Goal: Information Seeking & Learning: Learn about a topic

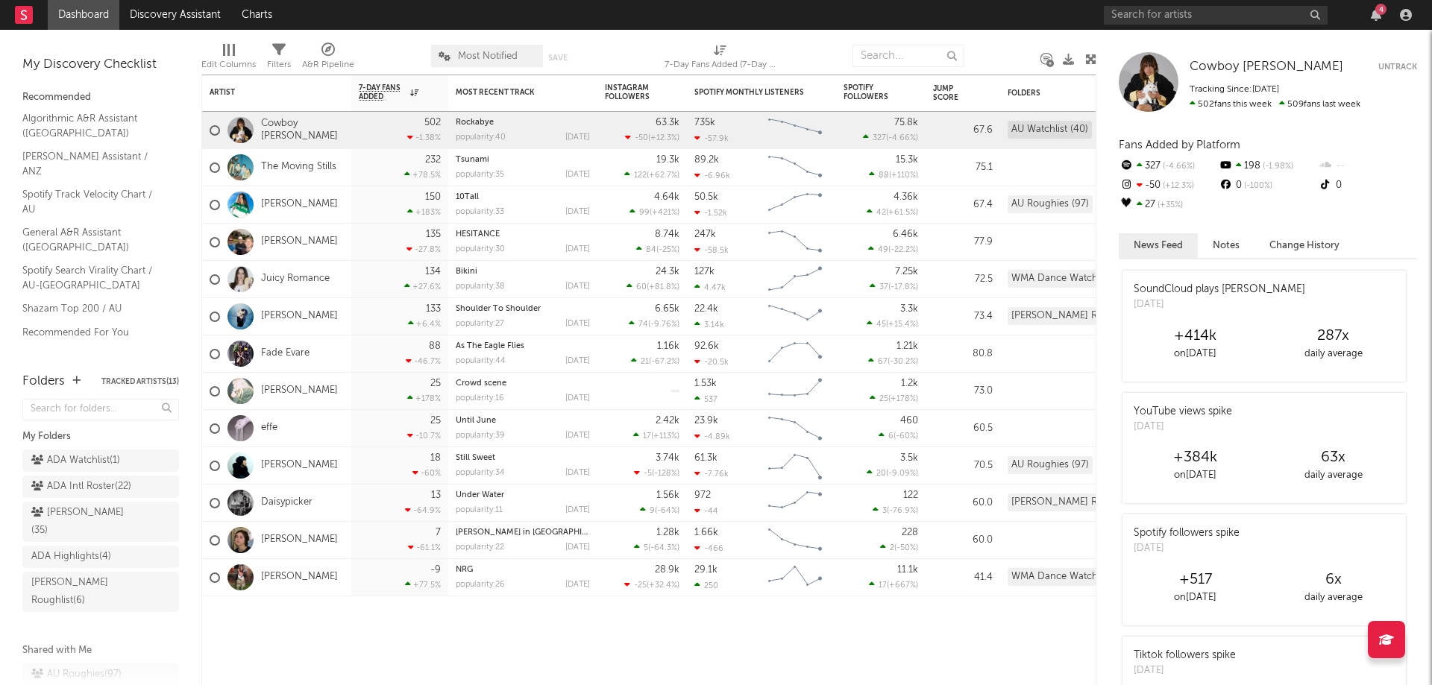
click at [1370, 8] on div "4" at bounding box center [1260, 15] width 313 height 30
click at [1377, 19] on icon "button" at bounding box center [1376, 15] width 10 height 12
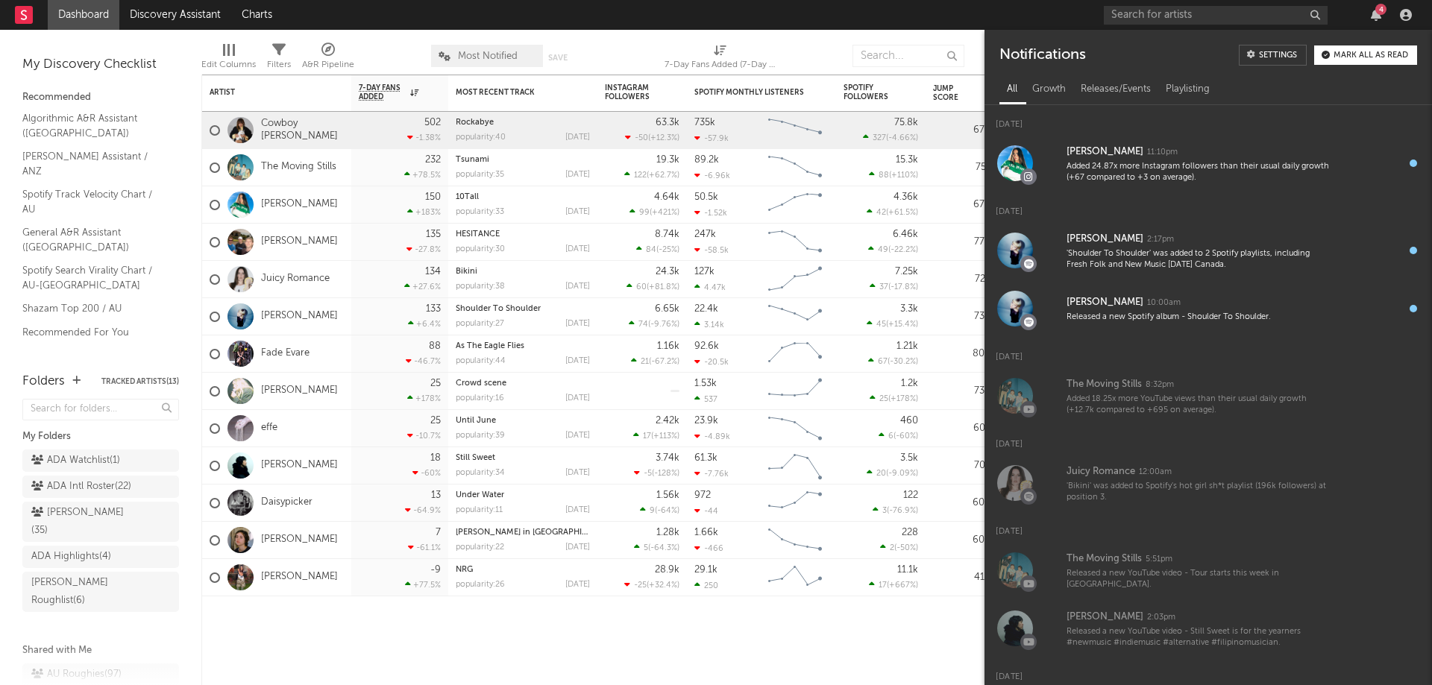
click at [1353, 52] on div "Mark all as read" at bounding box center [1370, 55] width 75 height 8
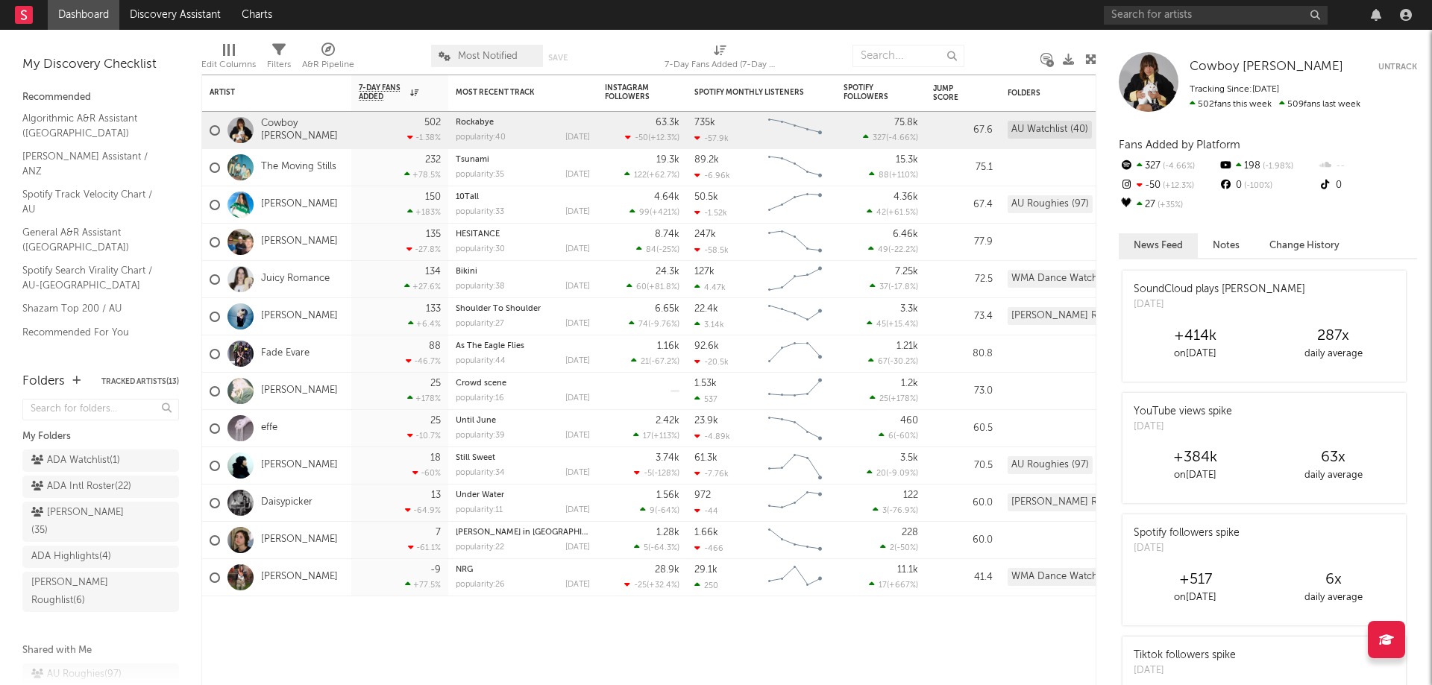
click at [1374, 7] on div at bounding box center [1260, 15] width 313 height 30
click at [158, 9] on link "Discovery Assistant" at bounding box center [175, 15] width 112 height 30
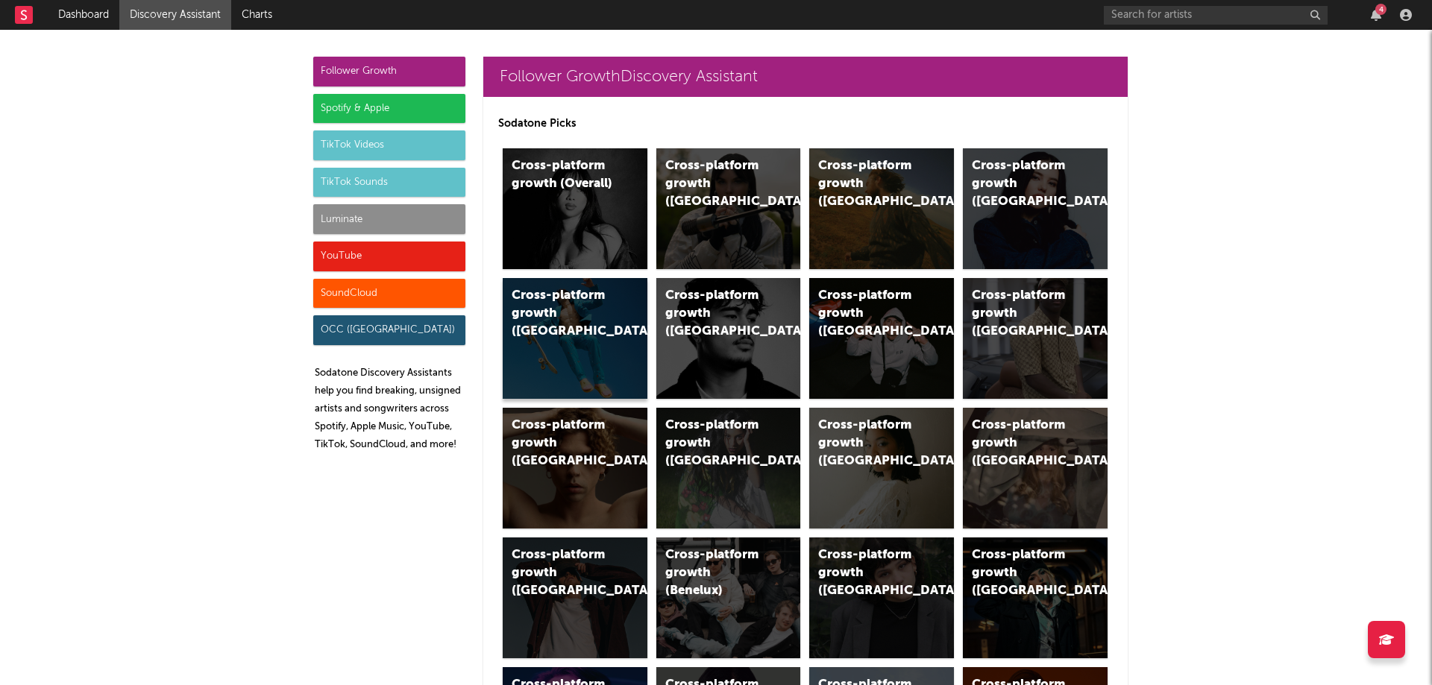
click at [567, 350] on div "Cross-platform growth ([GEOGRAPHIC_DATA])" at bounding box center [575, 338] width 145 height 121
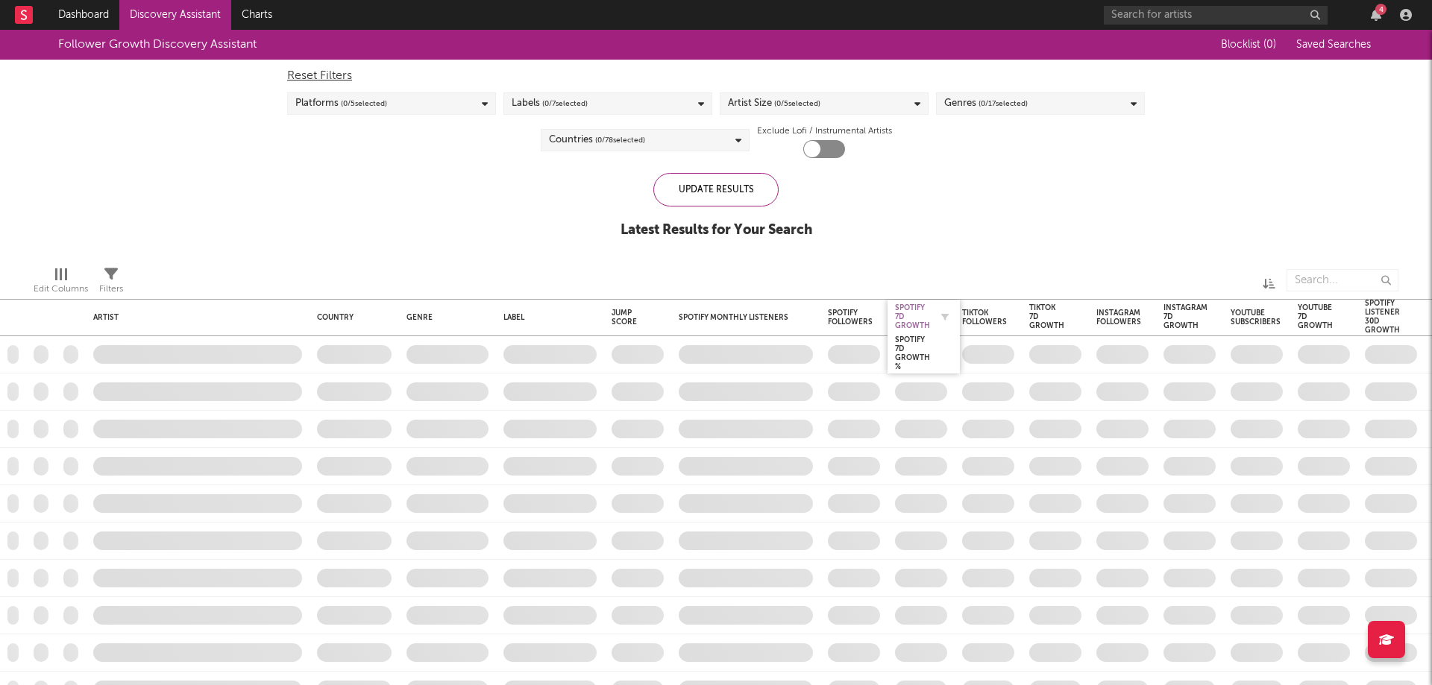
checkbox input "true"
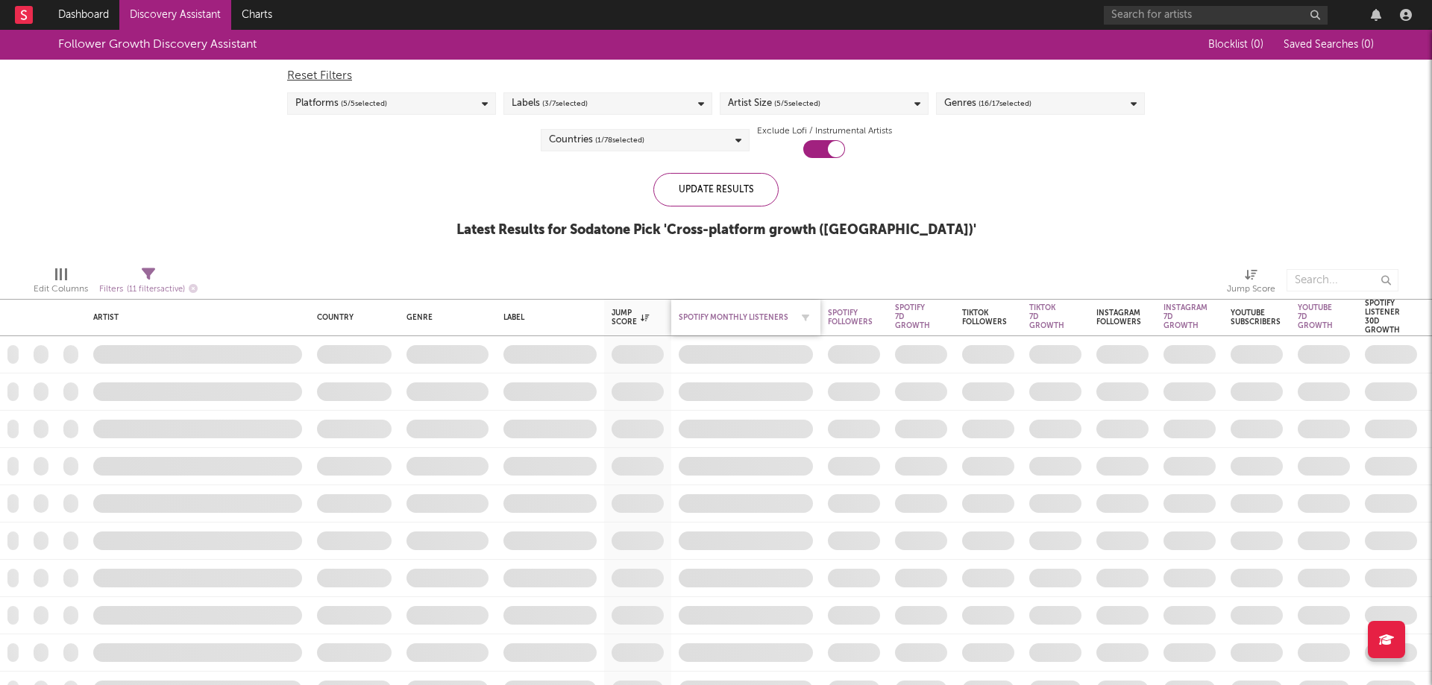
click at [758, 321] on div "Spotify Monthly Listeners" at bounding box center [735, 317] width 112 height 9
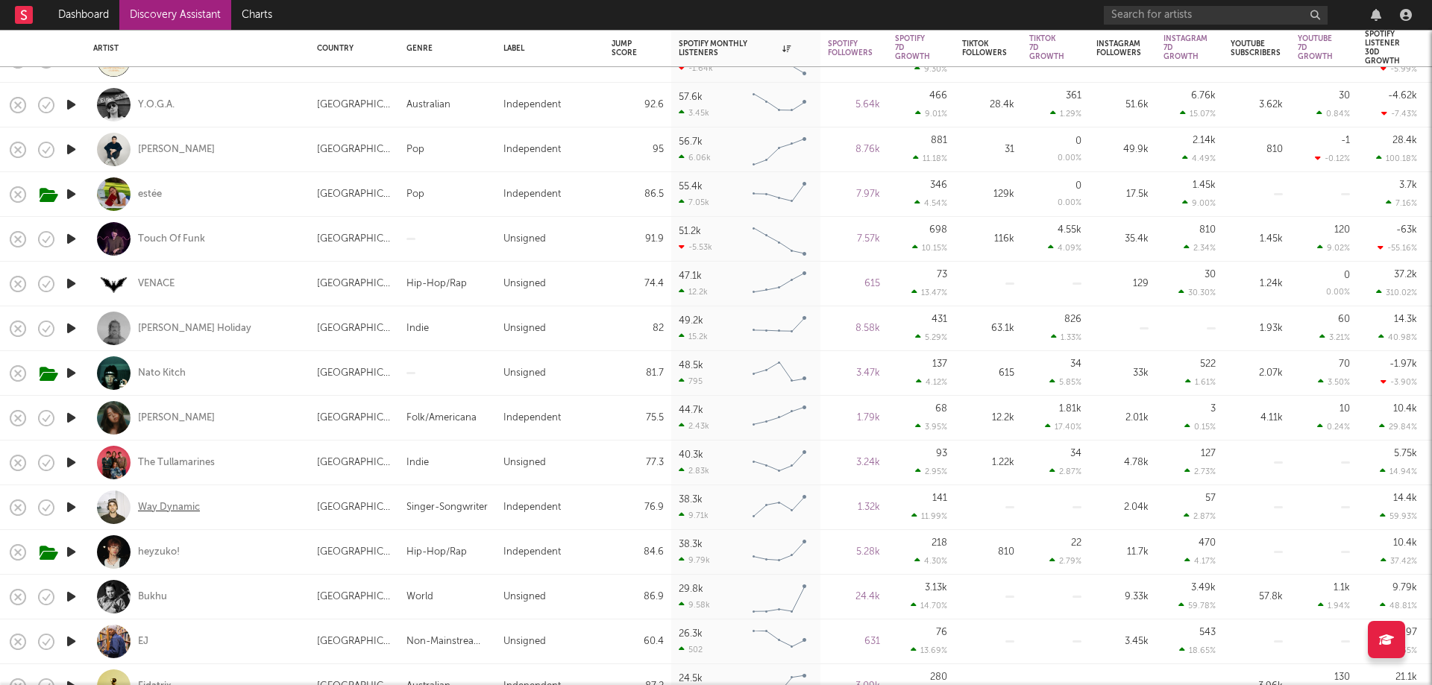
click at [151, 513] on div "Way Dynamic" at bounding box center [169, 507] width 62 height 13
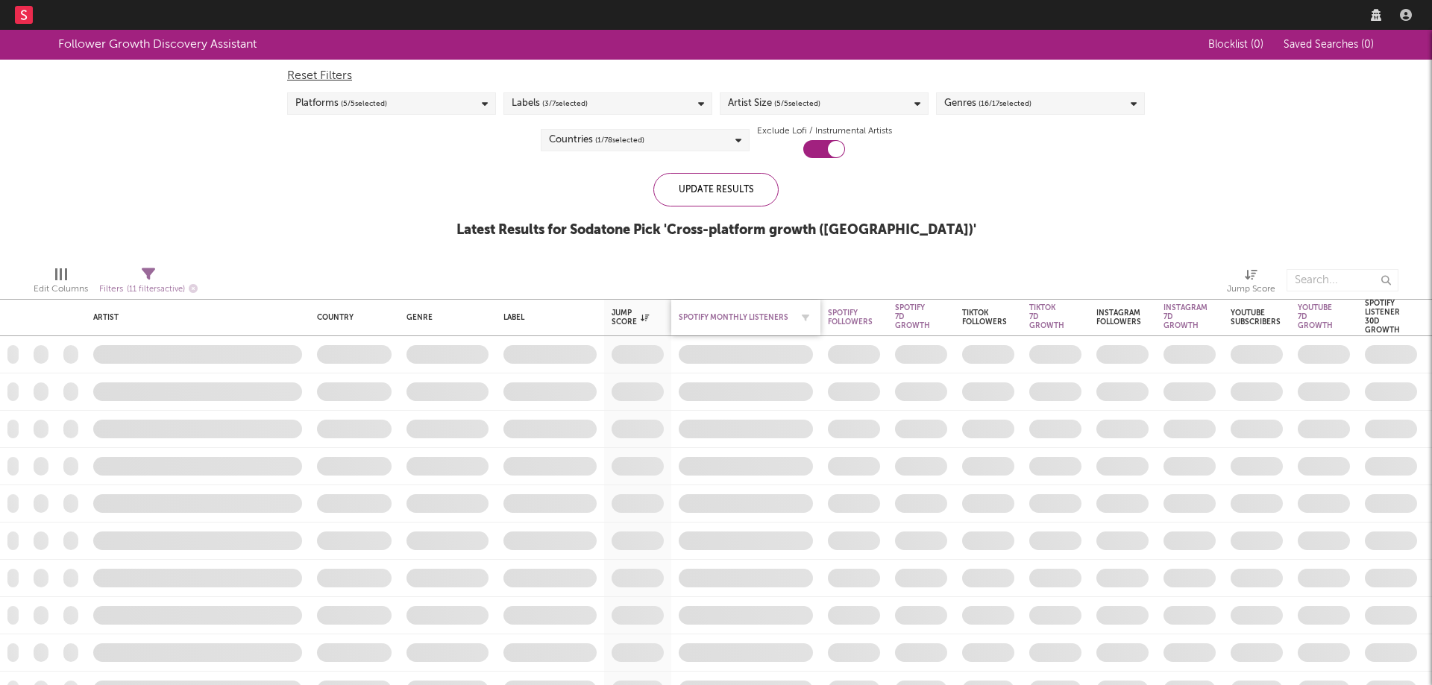
click at [725, 320] on div "Spotify Monthly Listeners" at bounding box center [735, 317] width 112 height 9
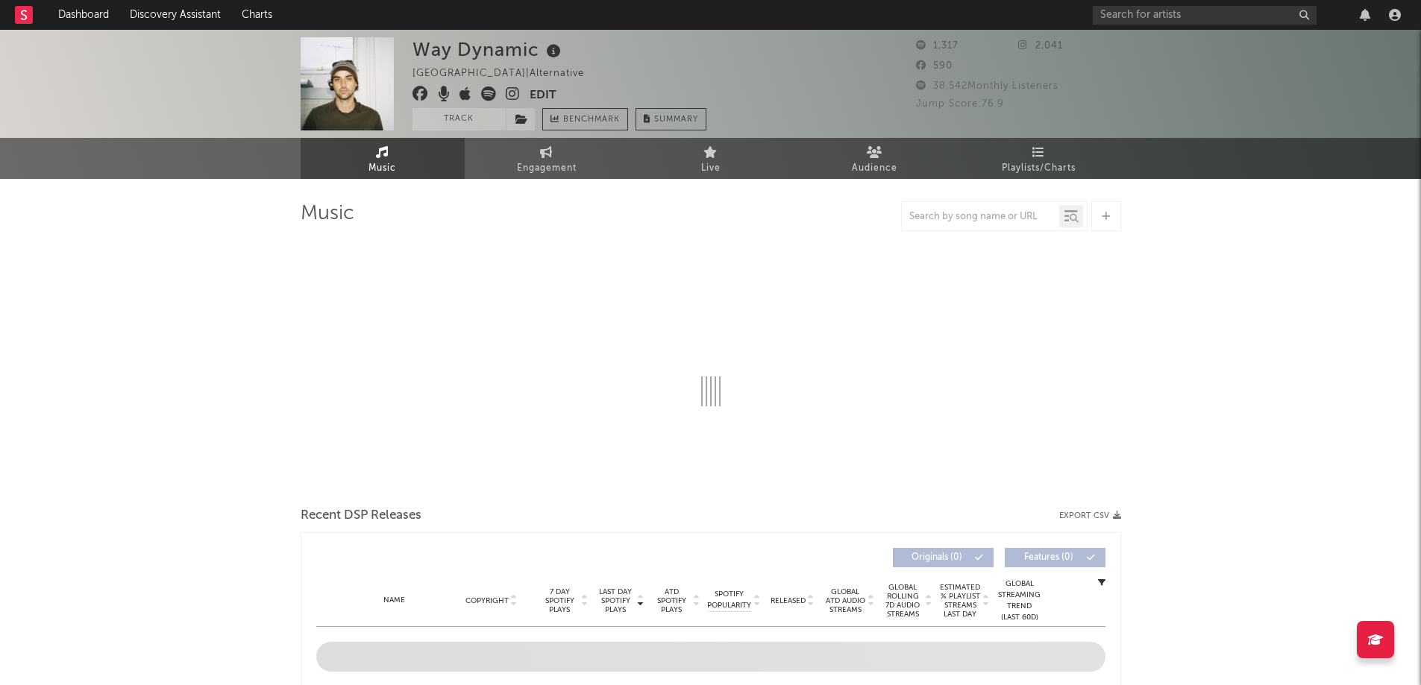
click at [452, 131] on div "Way Dynamic Australia | Alternative Edit Track Benchmark Summary 1,317 2,041 59…" at bounding box center [710, 84] width 1421 height 108
click at [465, 105] on span at bounding box center [470, 96] width 117 height 19
click at [466, 110] on button "Track" at bounding box center [458, 119] width 93 height 22
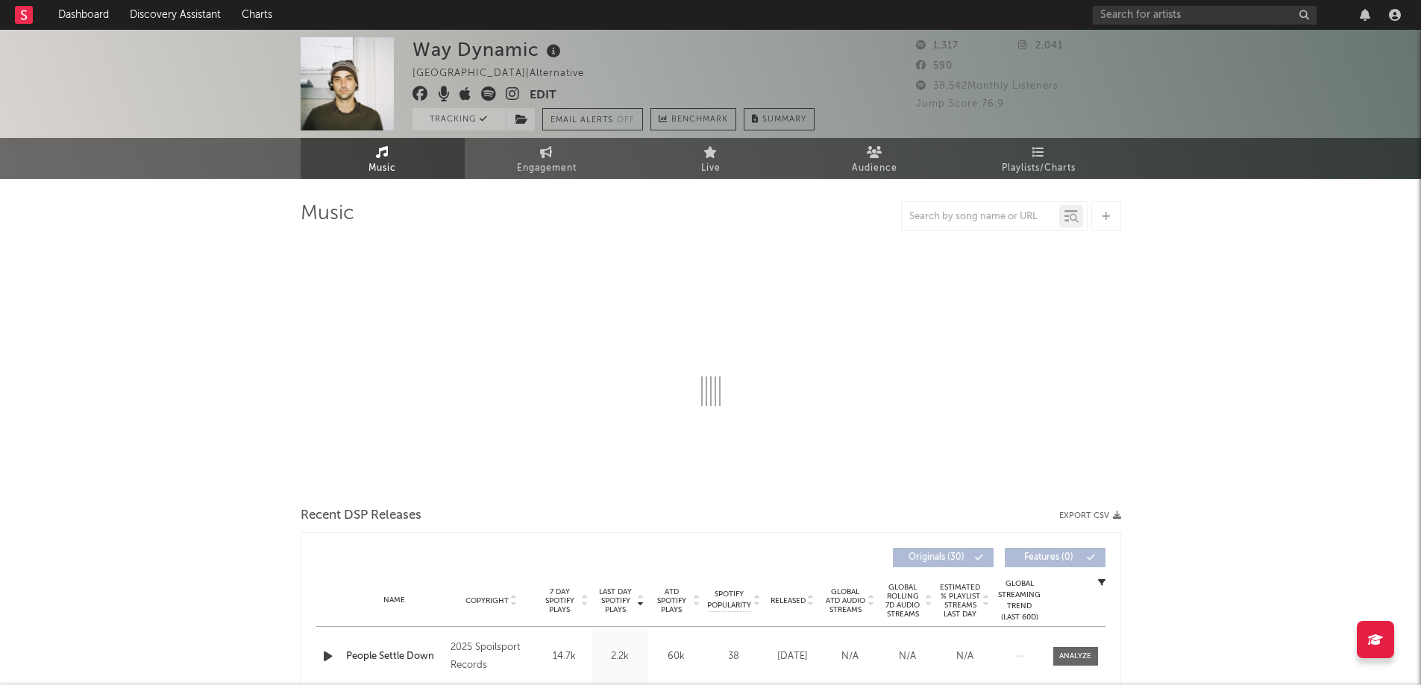
select select "6m"
